Goal: Transaction & Acquisition: Register for event/course

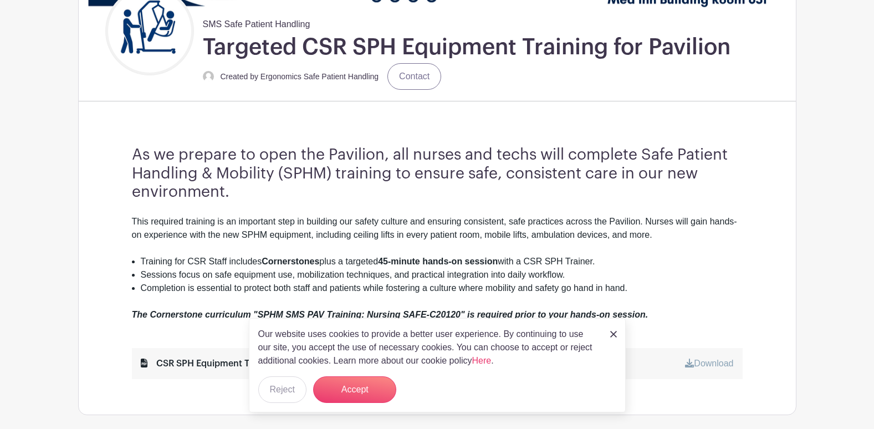
scroll to position [277, 0]
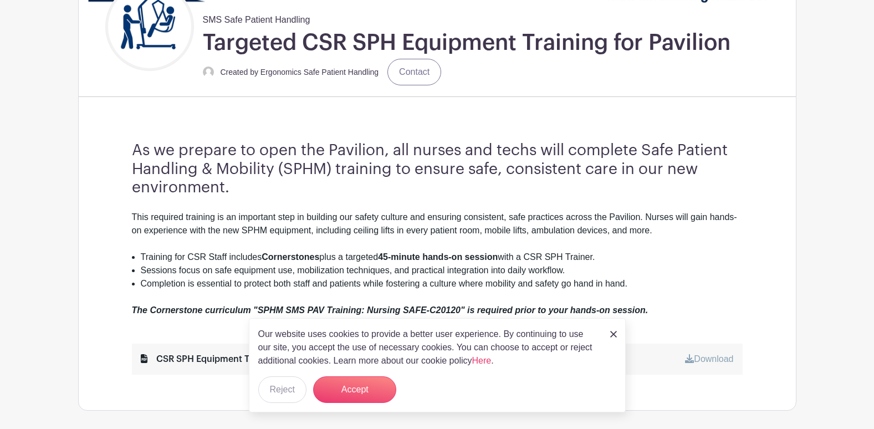
click at [612, 332] on img at bounding box center [613, 334] width 7 height 7
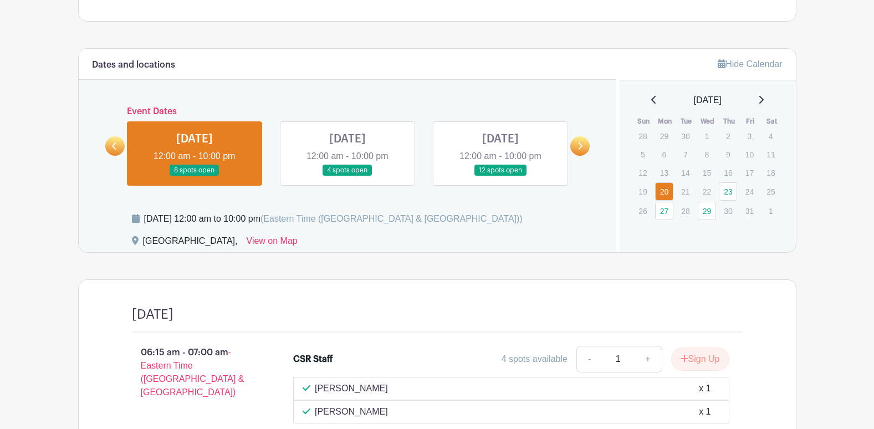
scroll to position [634, 0]
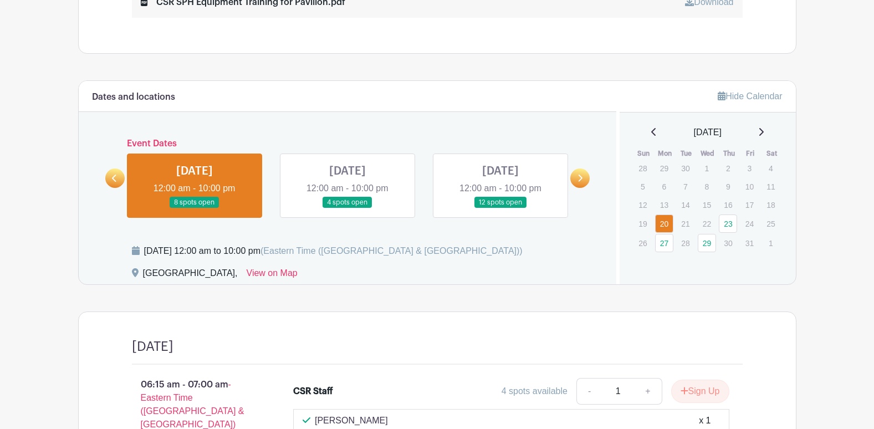
click at [348, 208] on link at bounding box center [348, 208] width 0 height 0
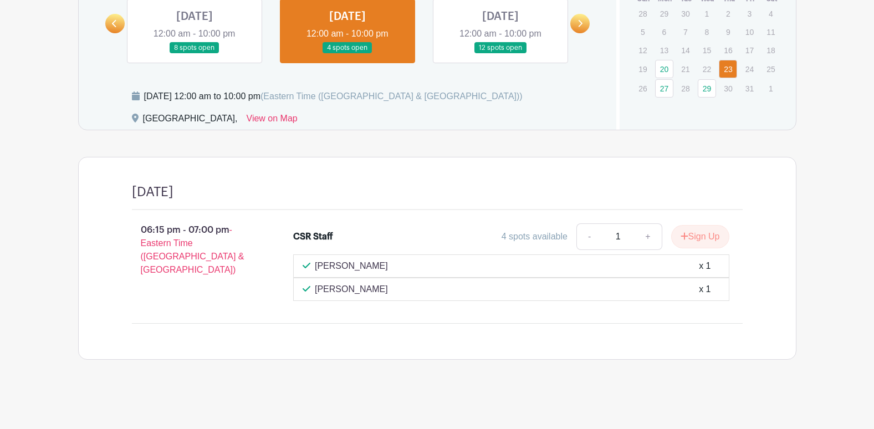
scroll to position [456, 0]
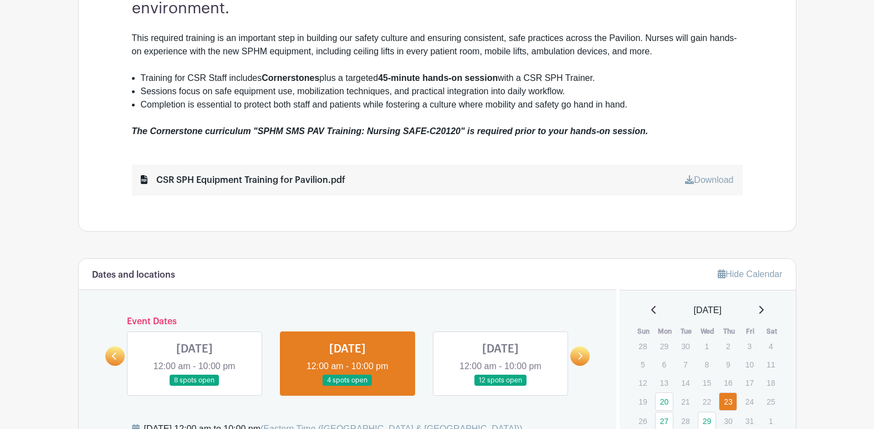
click at [500, 386] on link at bounding box center [500, 386] width 0 height 0
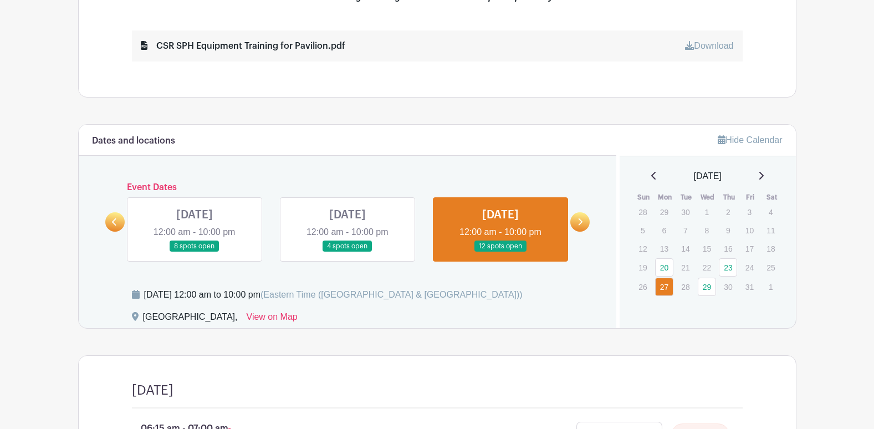
scroll to position [632, 0]
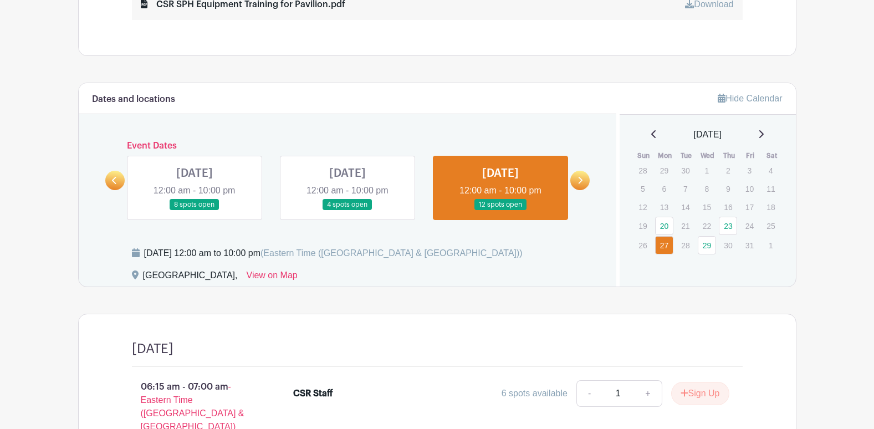
click at [195, 211] on link at bounding box center [195, 211] width 0 height 0
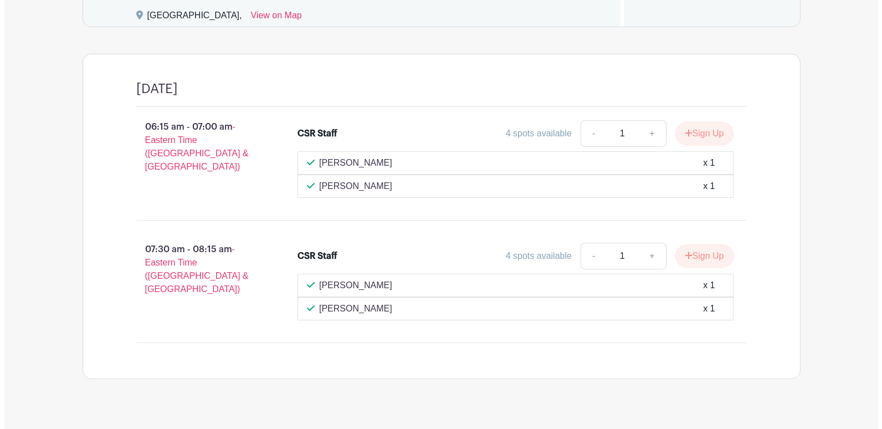
scroll to position [911, 0]
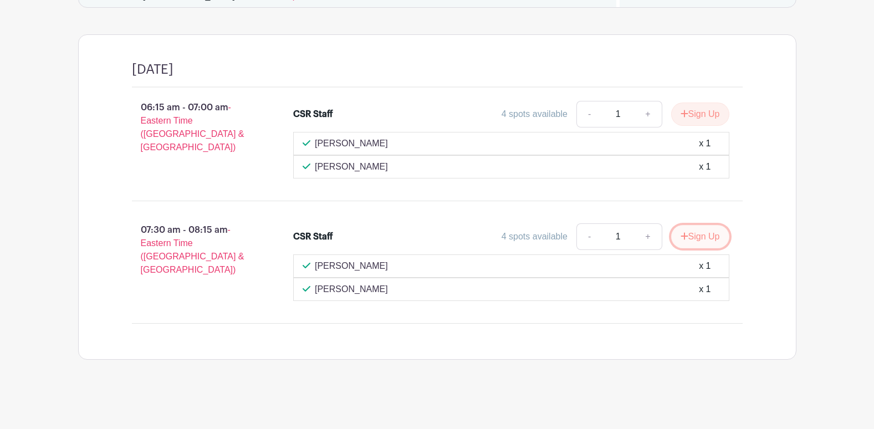
click at [697, 236] on button "Sign Up" at bounding box center [700, 236] width 58 height 23
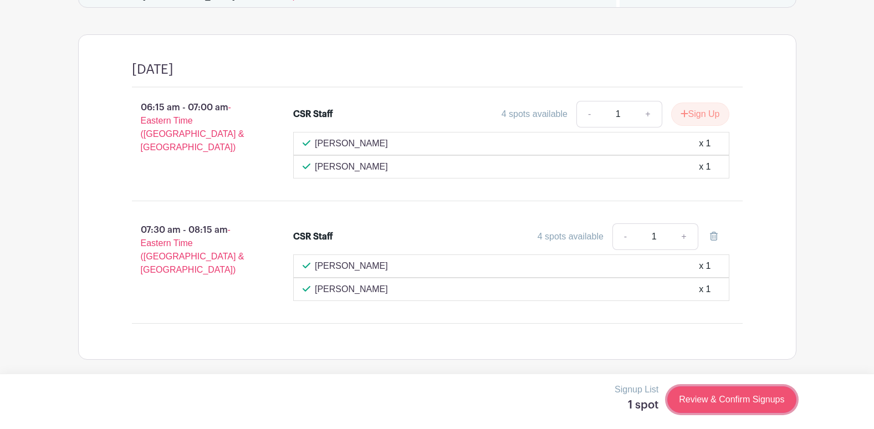
click at [726, 398] on link "Review & Confirm Signups" at bounding box center [731, 399] width 129 height 27
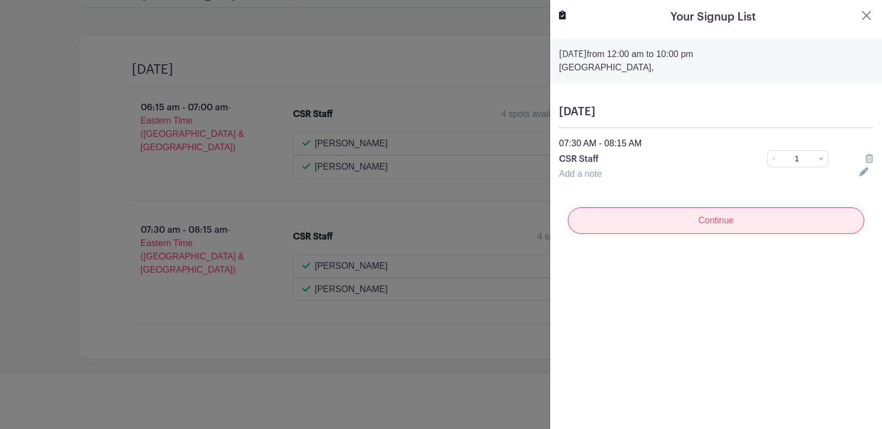
click at [713, 217] on input "Continue" at bounding box center [716, 220] width 297 height 27
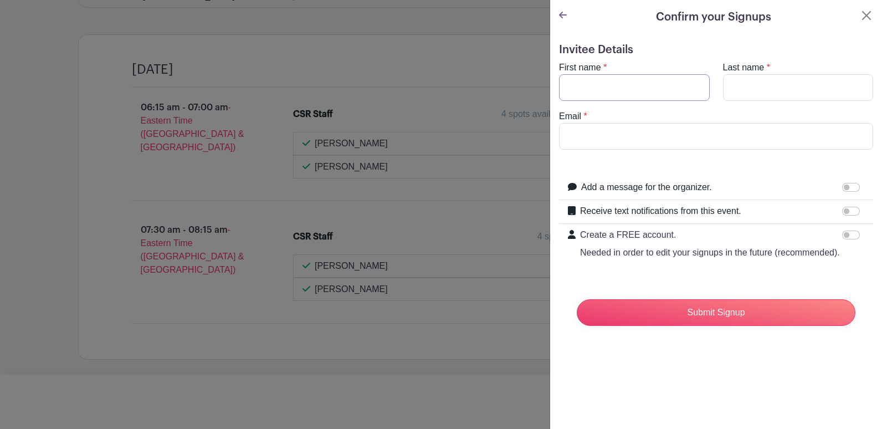
click at [628, 96] on input "First name" at bounding box center [634, 87] width 151 height 27
type input "[PERSON_NAME]"
type input "[EMAIL_ADDRESS][DOMAIN_NAME]"
click at [842, 212] on input "Receive text notifications from this event." at bounding box center [851, 211] width 18 height 9
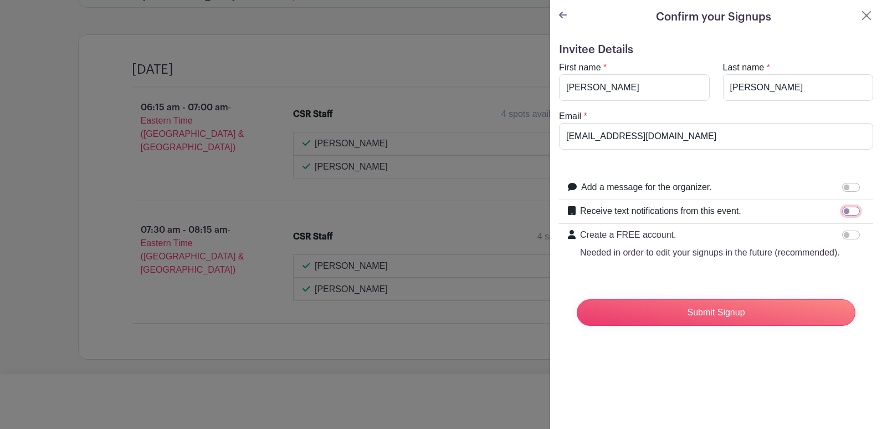
checkbox input "true"
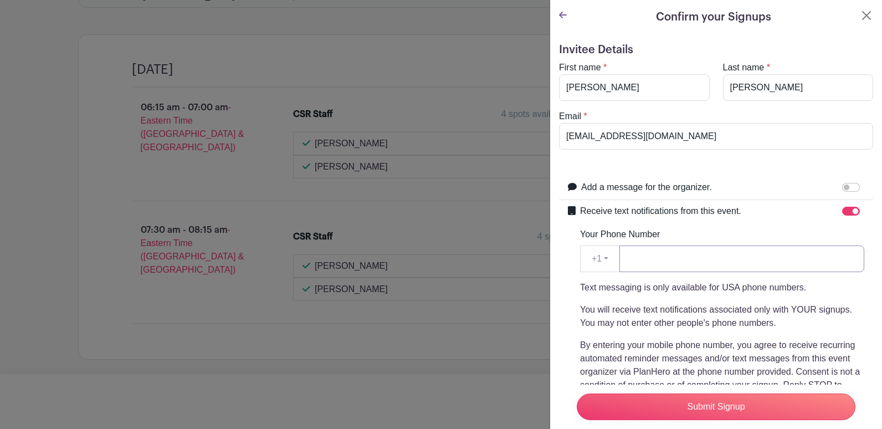
click at [650, 253] on input "Your Phone Number" at bounding box center [742, 259] width 245 height 27
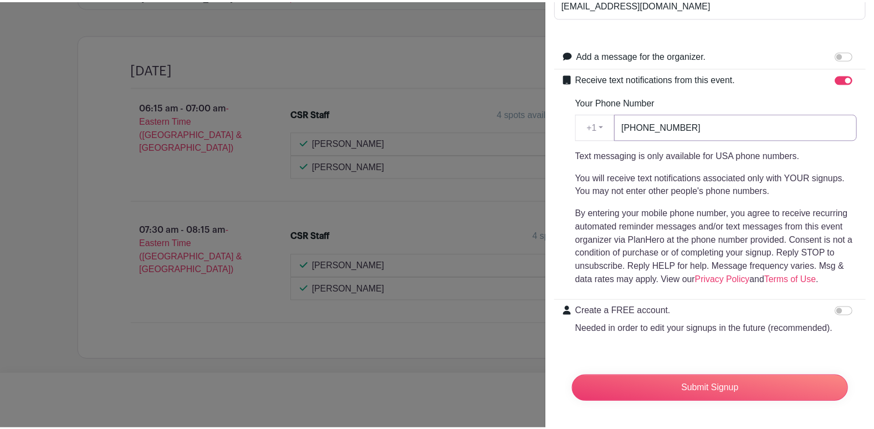
scroll to position [154, 0]
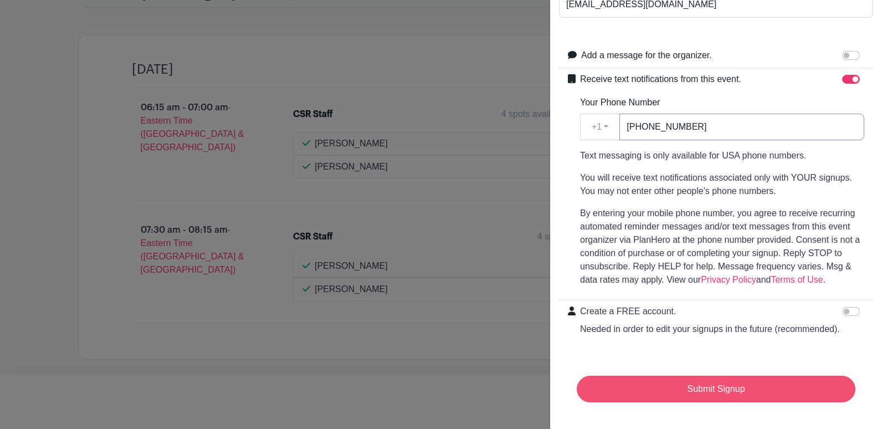
type input "[PHONE_NUMBER]"
click at [691, 380] on input "Submit Signup" at bounding box center [716, 389] width 279 height 27
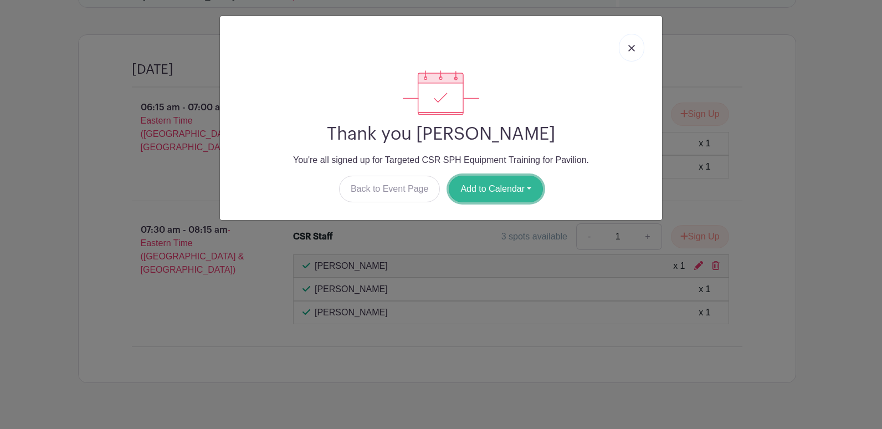
click at [477, 190] on button "Add to Calendar" at bounding box center [496, 189] width 94 height 27
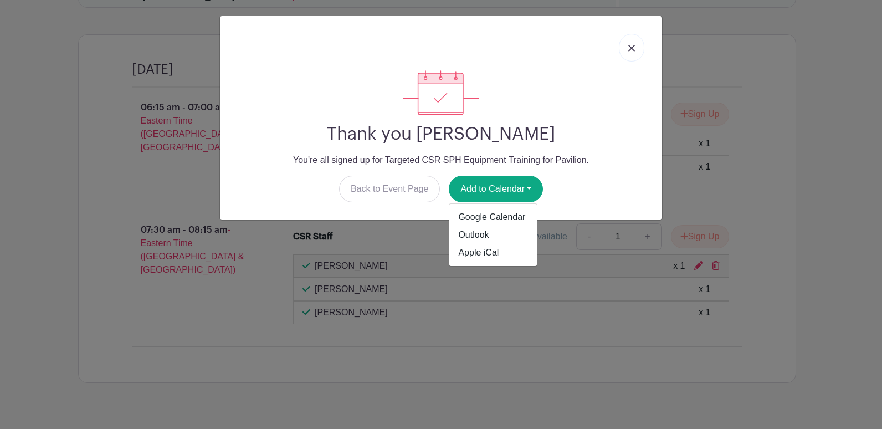
click at [632, 43] on link at bounding box center [631, 48] width 25 height 28
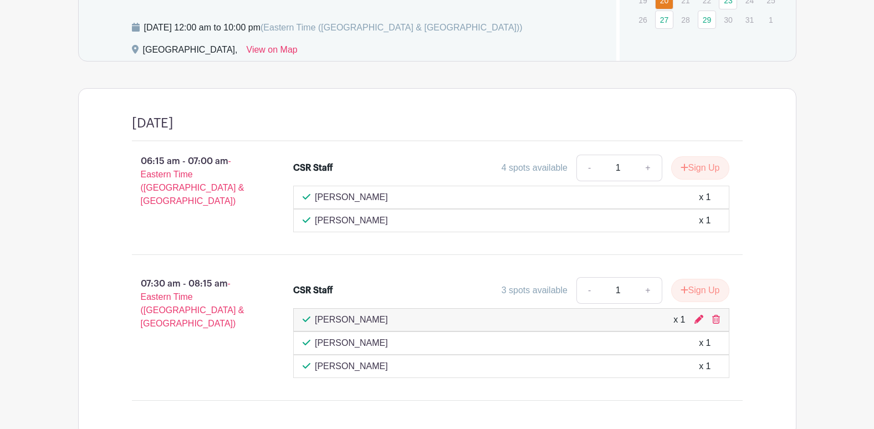
scroll to position [634, 0]
